Goal: Find specific page/section: Find specific page/section

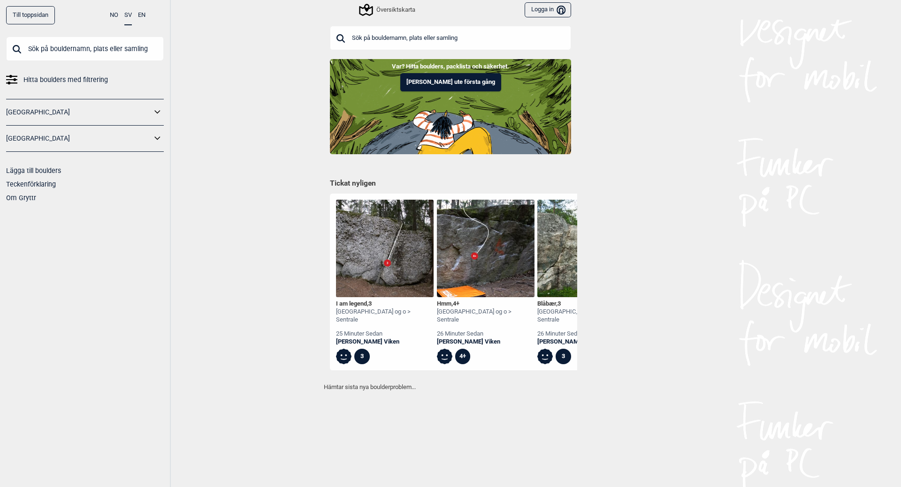
click at [84, 49] on input "text" at bounding box center [85, 49] width 158 height 24
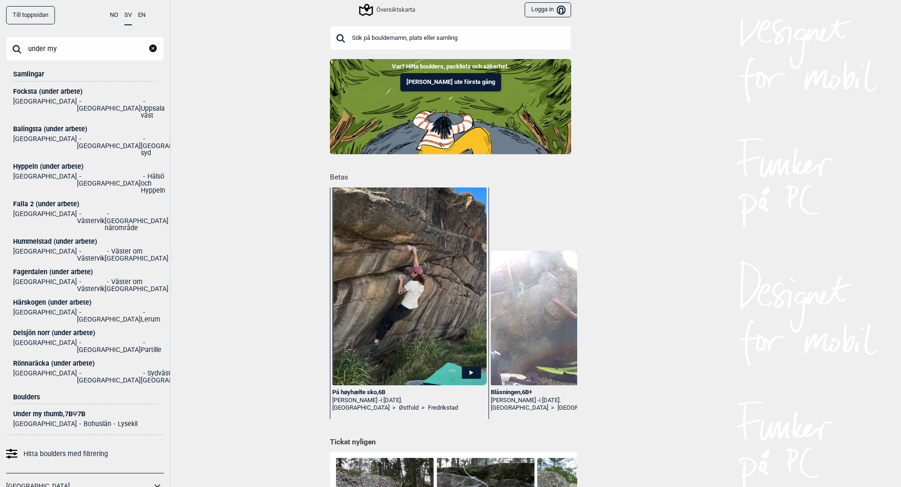
click at [88, 45] on input "under my" at bounding box center [85, 49] width 158 height 24
type input "under my"
click at [72, 411] on div "Under my thumb , 7B Ψ 7B" at bounding box center [85, 414] width 144 height 7
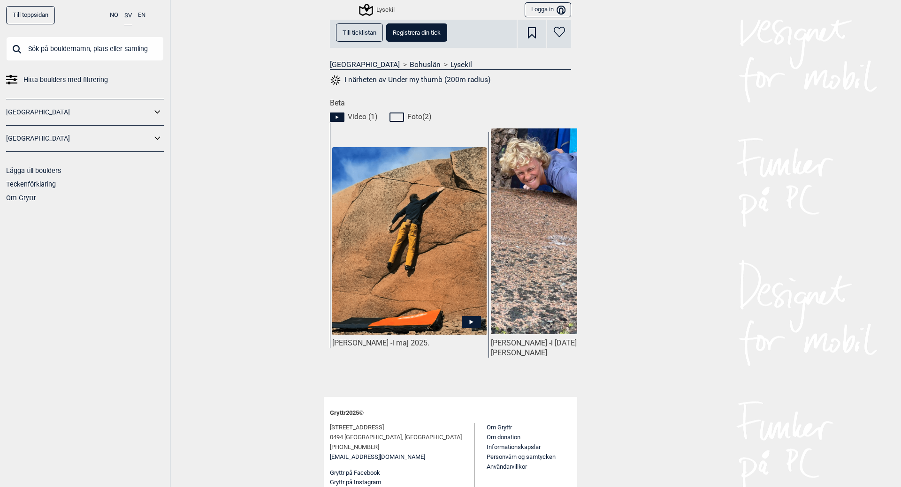
scroll to position [364, 0]
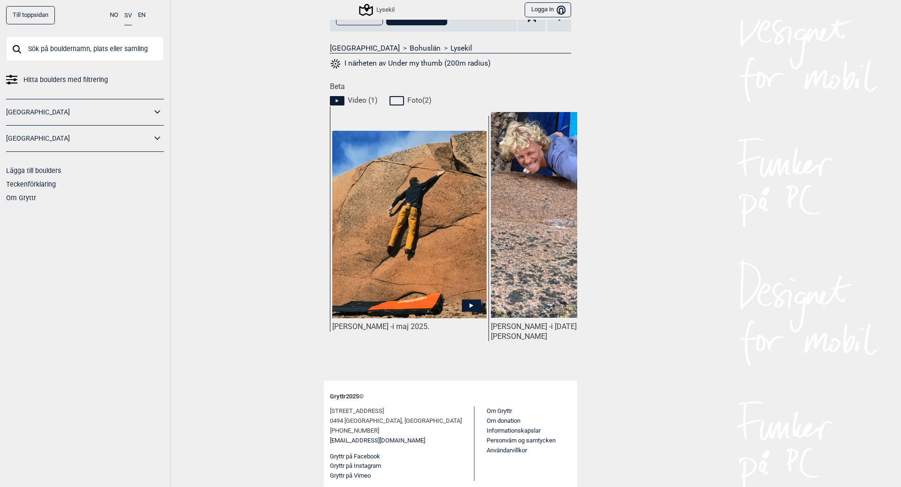
click at [470, 305] on icon at bounding box center [472, 306] width 4 height 5
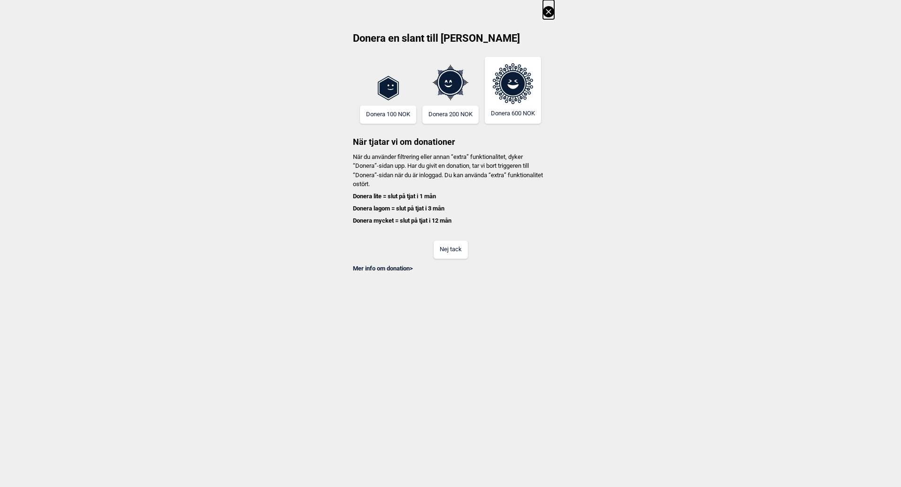
click at [459, 254] on button "Nej tack" at bounding box center [450, 250] width 34 height 18
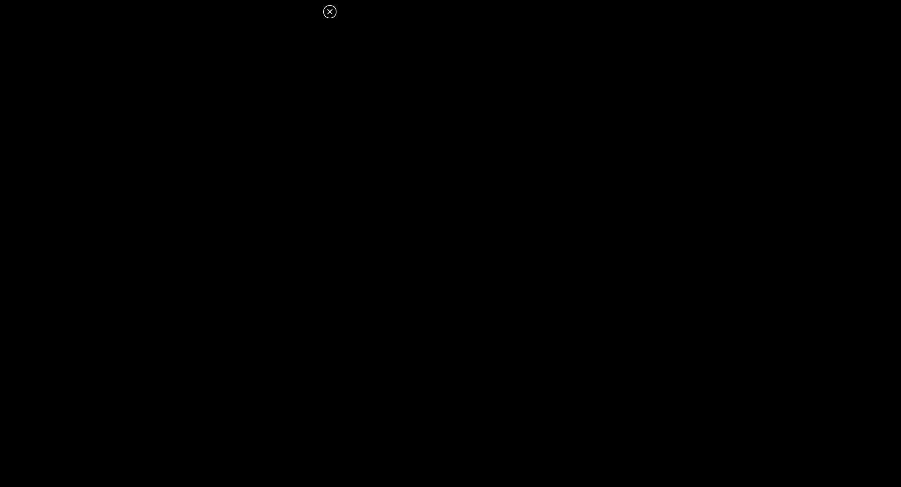
click at [328, 7] on icon at bounding box center [329, 11] width 11 height 11
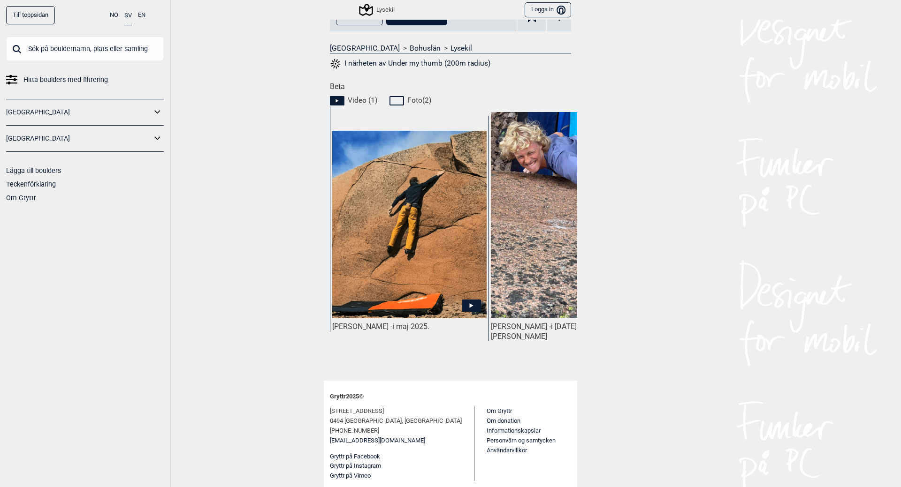
click at [511, 245] on img at bounding box center [568, 215] width 154 height 206
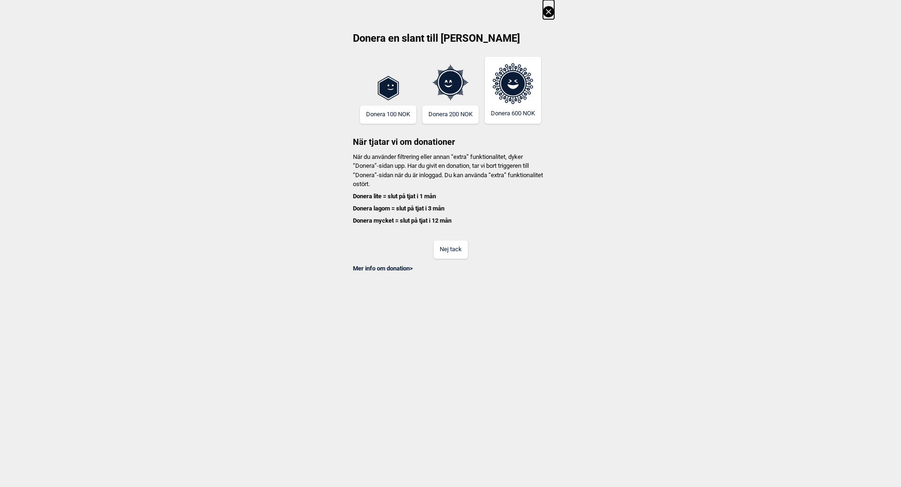
click at [455, 254] on button "Nej tack" at bounding box center [450, 250] width 34 height 18
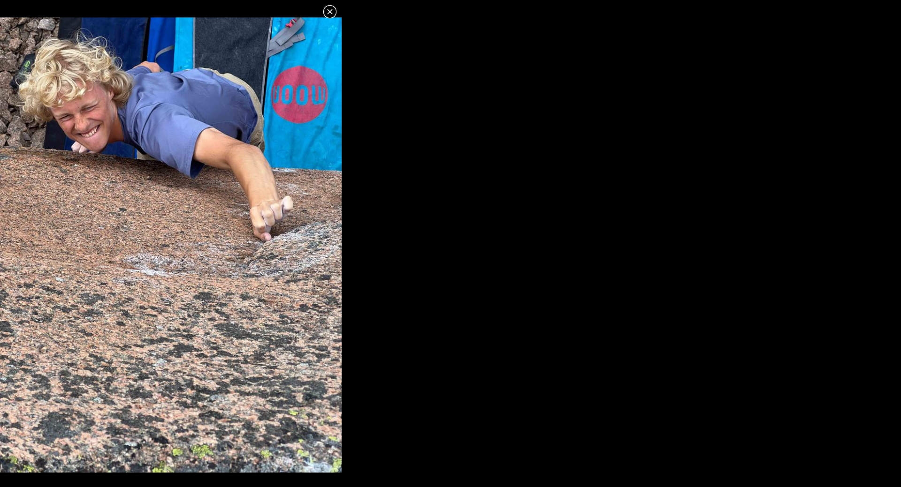
click at [332, 12] on icon at bounding box center [329, 11] width 11 height 11
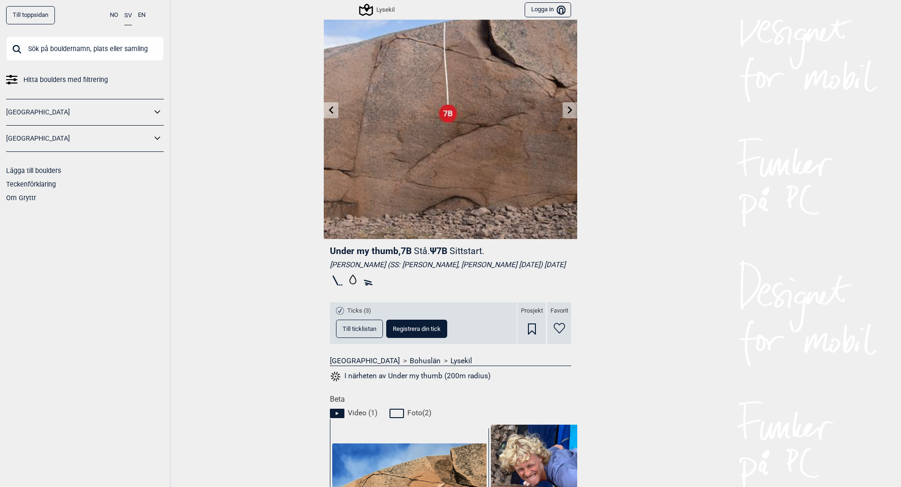
scroll to position [250, 0]
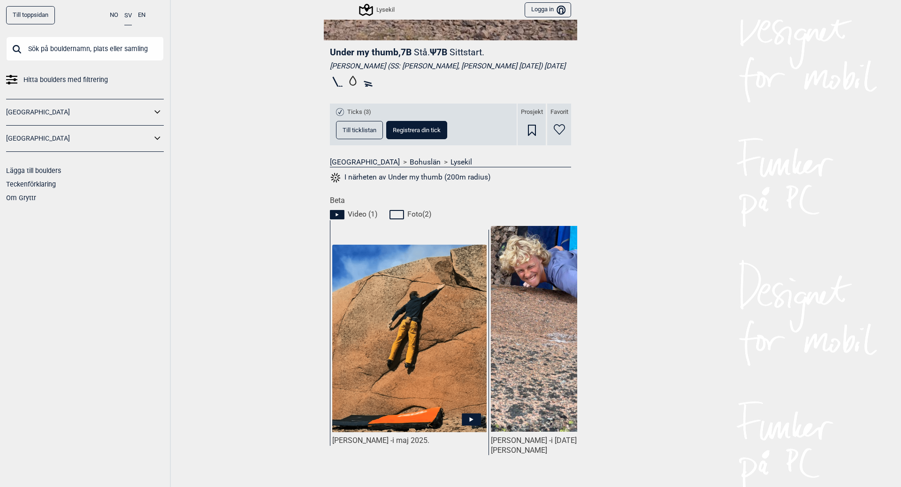
click at [394, 209] on icon at bounding box center [398, 214] width 18 height 11
click at [395, 213] on icon at bounding box center [398, 214] width 18 height 11
click at [396, 217] on icon at bounding box center [398, 214] width 18 height 11
click at [407, 213] on span "Foto ( 2 )" at bounding box center [419, 214] width 24 height 9
click at [422, 214] on span "Foto ( 2 )" at bounding box center [419, 214] width 24 height 9
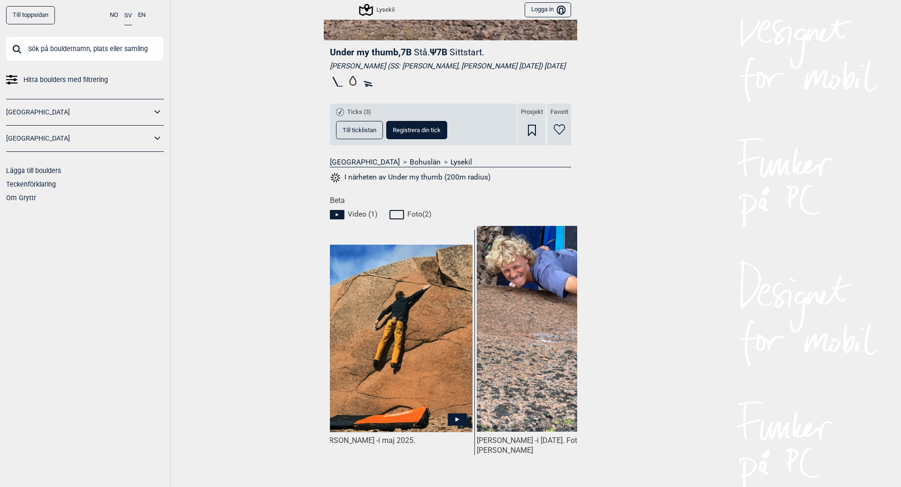
scroll to position [0, 0]
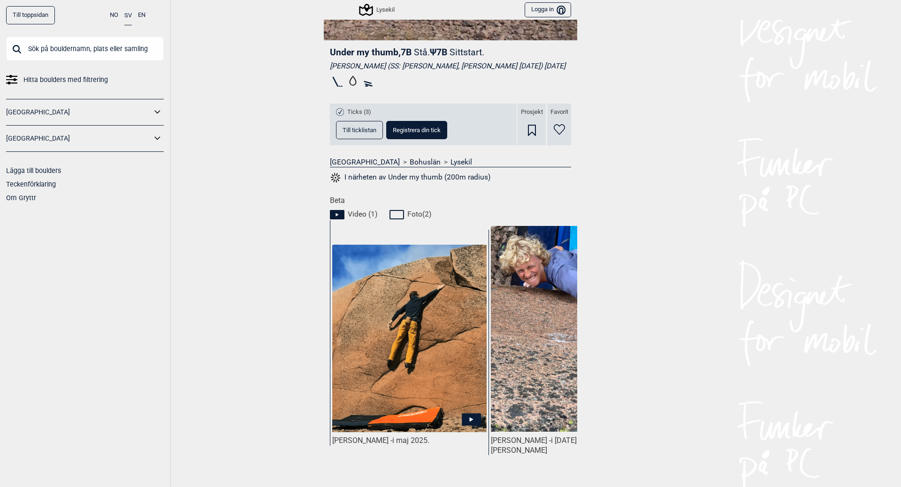
click at [111, 51] on input "text" at bounding box center [85, 49] width 158 height 24
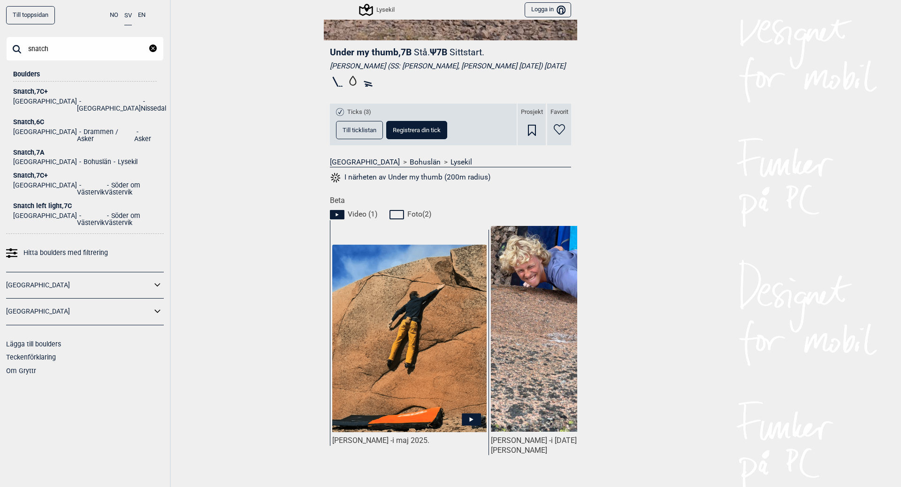
type input "snatch"
click at [33, 149] on div "Snatch , 7A" at bounding box center [85, 152] width 144 height 7
